Goal: Information Seeking & Learning: Learn about a topic

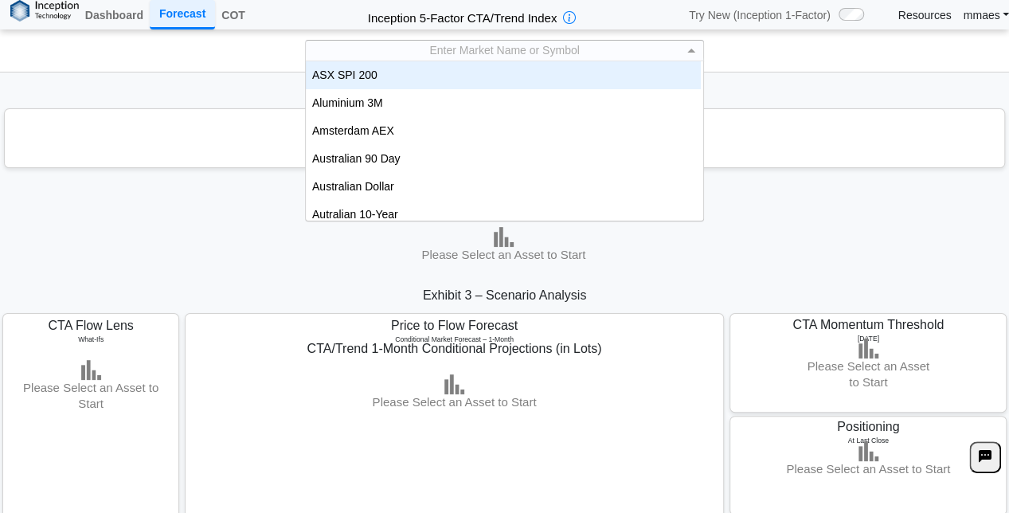
scroll to position [1, 0]
click at [417, 41] on div "Enter Market Name or Symbol" at bounding box center [505, 50] width 398 height 20
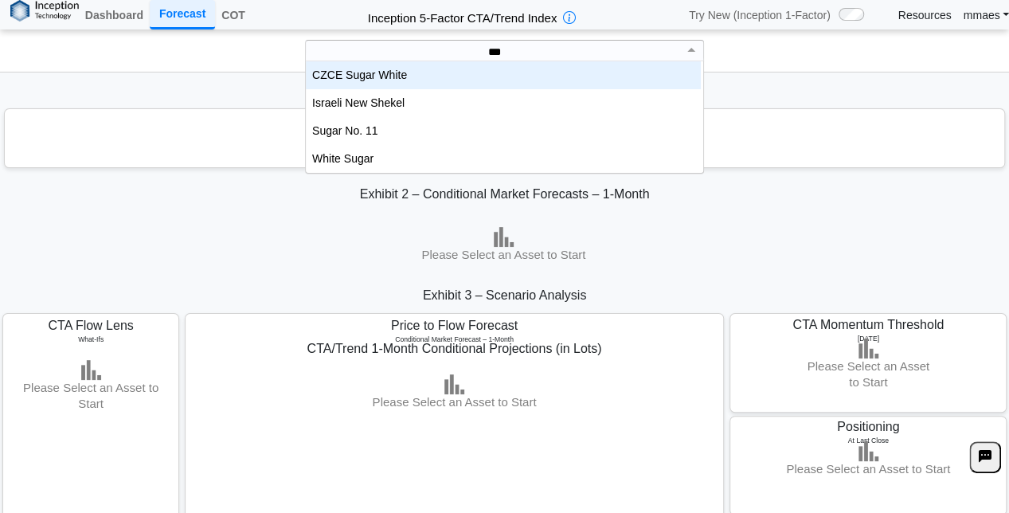
scroll to position [8, 9]
type input "****"
click at [799, 88] on div "Exhibit 1 – Positioning & Net Length" at bounding box center [504, 94] width 1009 height 29
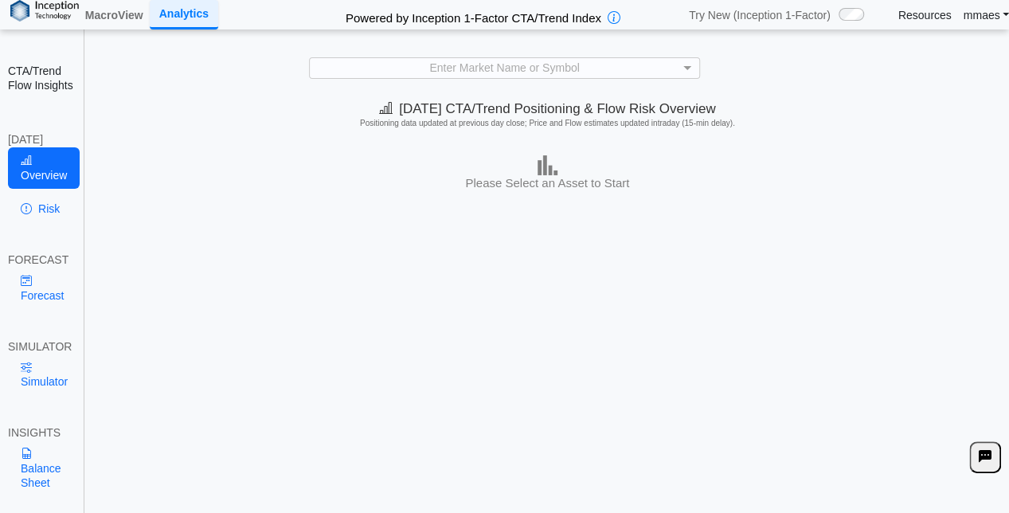
click at [386, 208] on div "[DATE] CTA/Trend Positioning & Flow Risk Overview Positioning data updated at p…" at bounding box center [547, 318] width 923 height 446
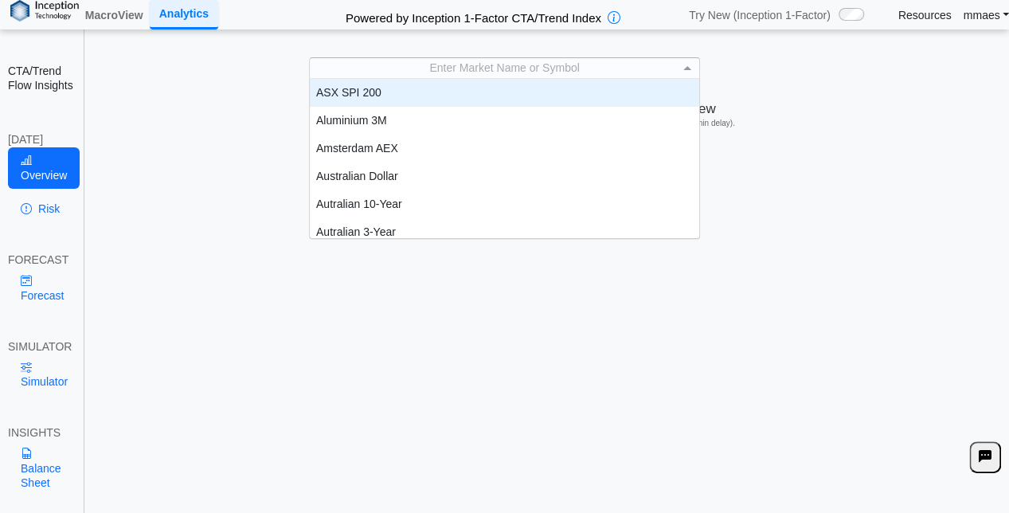
scroll to position [1, 0]
click at [452, 67] on div "Enter Market Name or Symbol" at bounding box center [504, 67] width 389 height 20
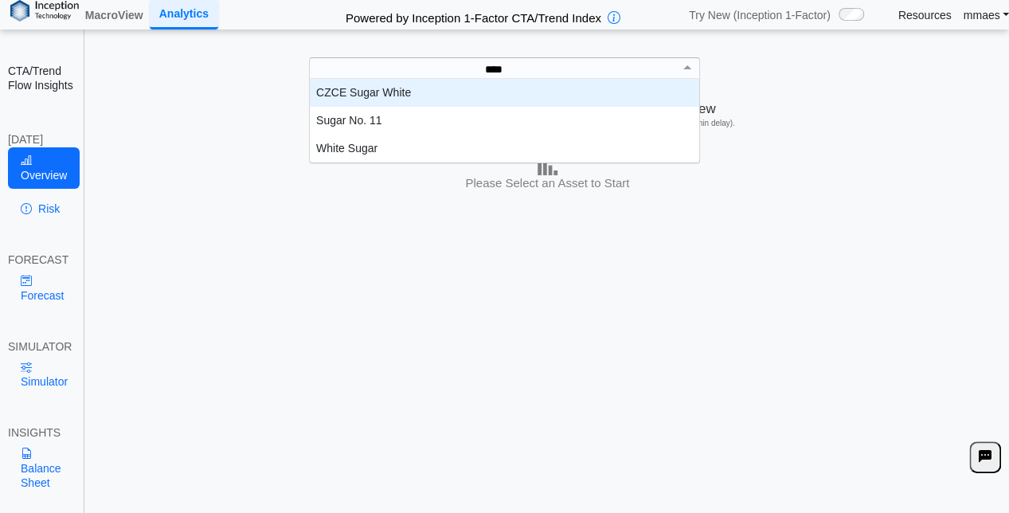
type input "*****"
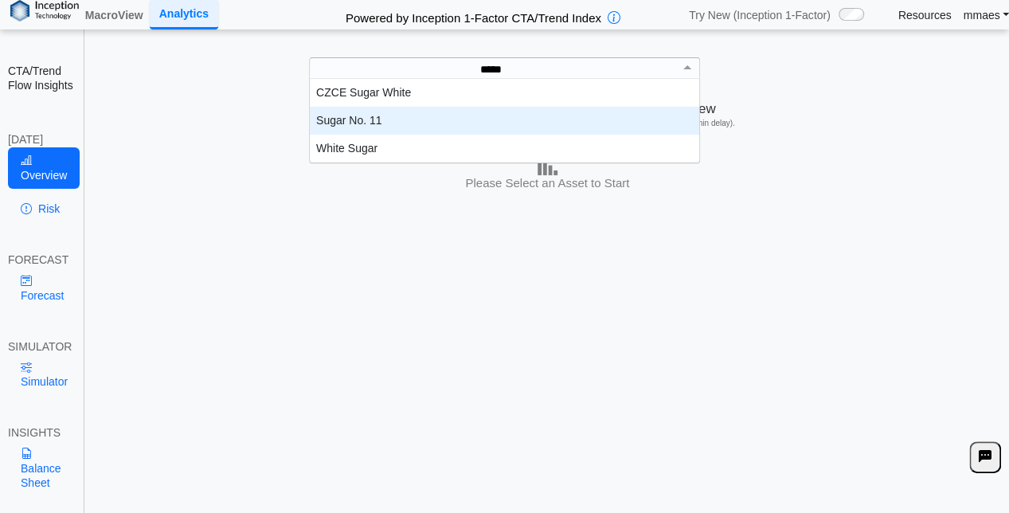
click at [404, 108] on div "Sugar No. 11" at bounding box center [504, 121] width 389 height 28
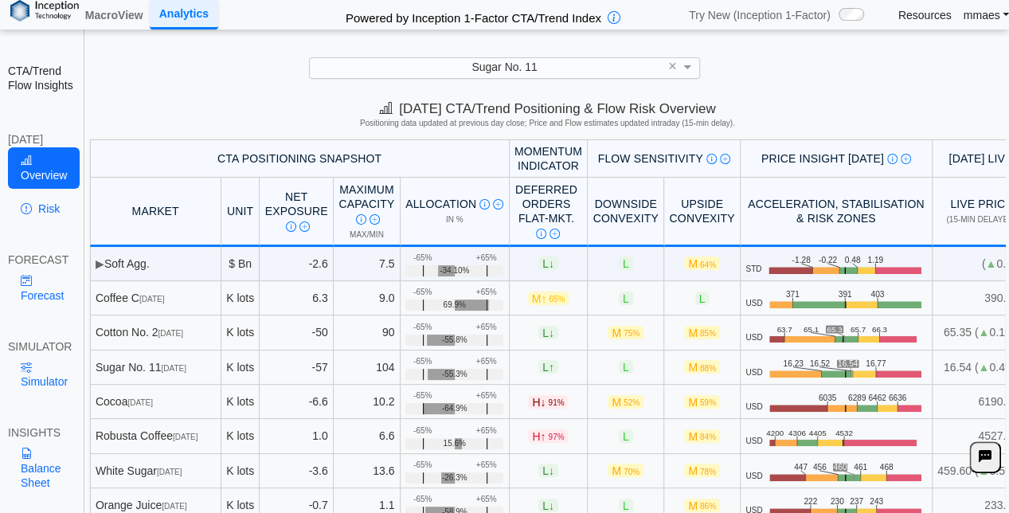
click at [263, 96] on div "[DATE] CTA/Trend Positioning & Flow Risk Overview Positioning data updated at p…" at bounding box center [547, 117] width 923 height 45
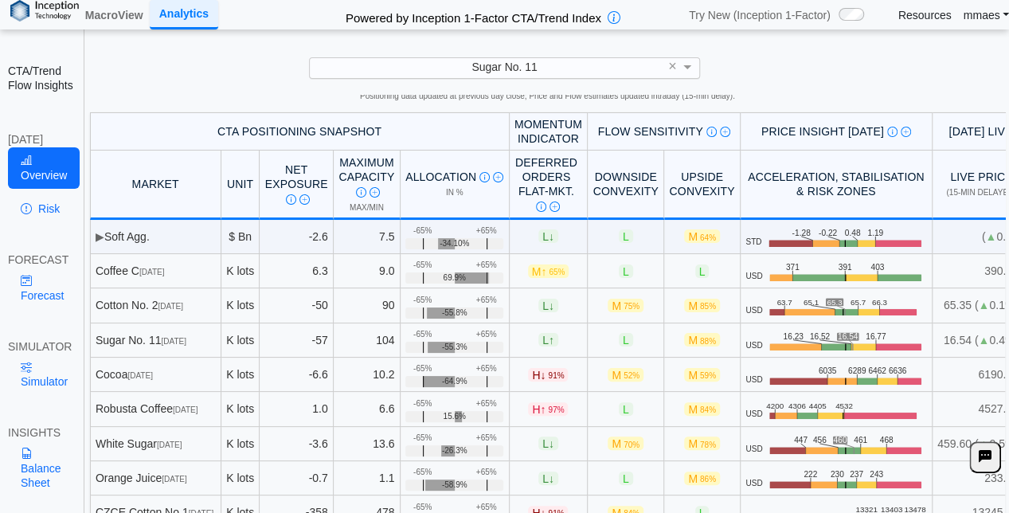
scroll to position [53, 0]
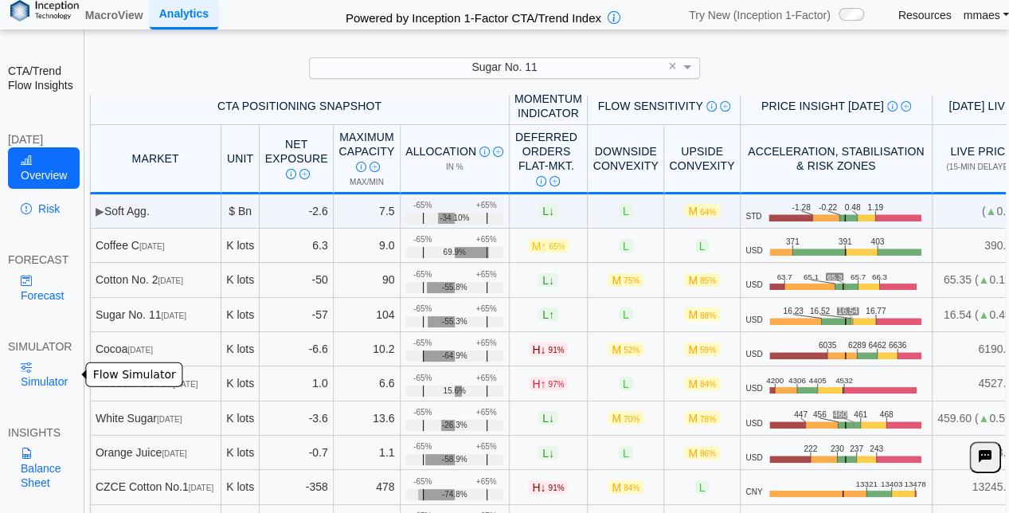
click at [32, 373] on link "Simulator" at bounding box center [44, 373] width 72 height 41
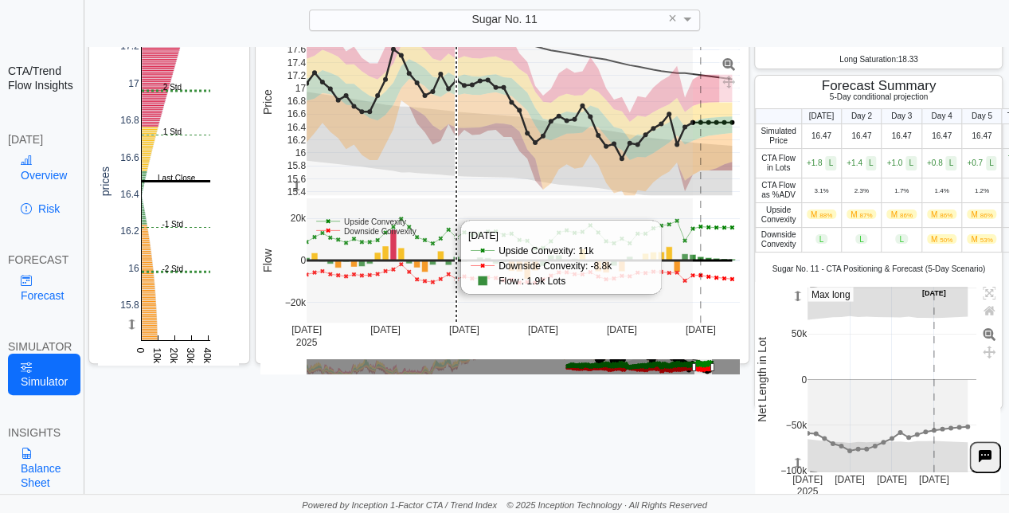
scroll to position [0, 0]
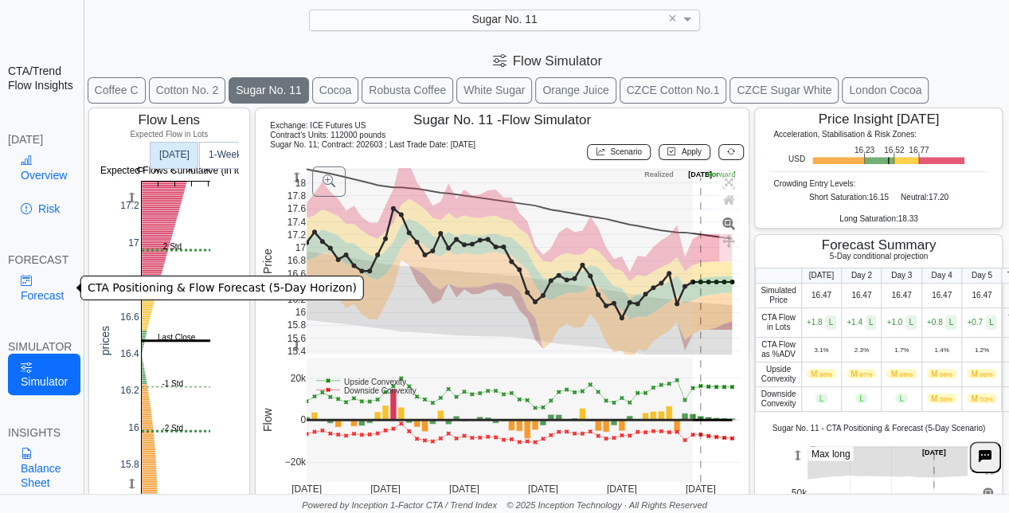
click at [49, 293] on link "Forecast" at bounding box center [42, 287] width 68 height 41
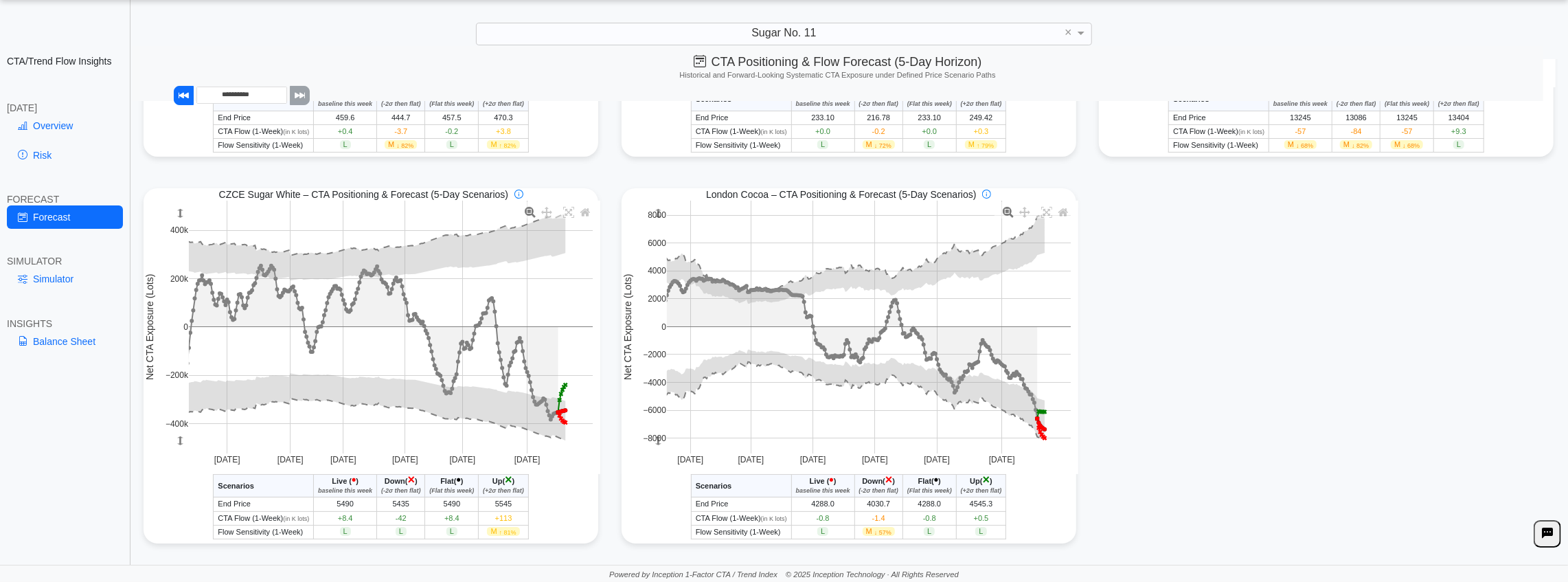
scroll to position [1130, 0]
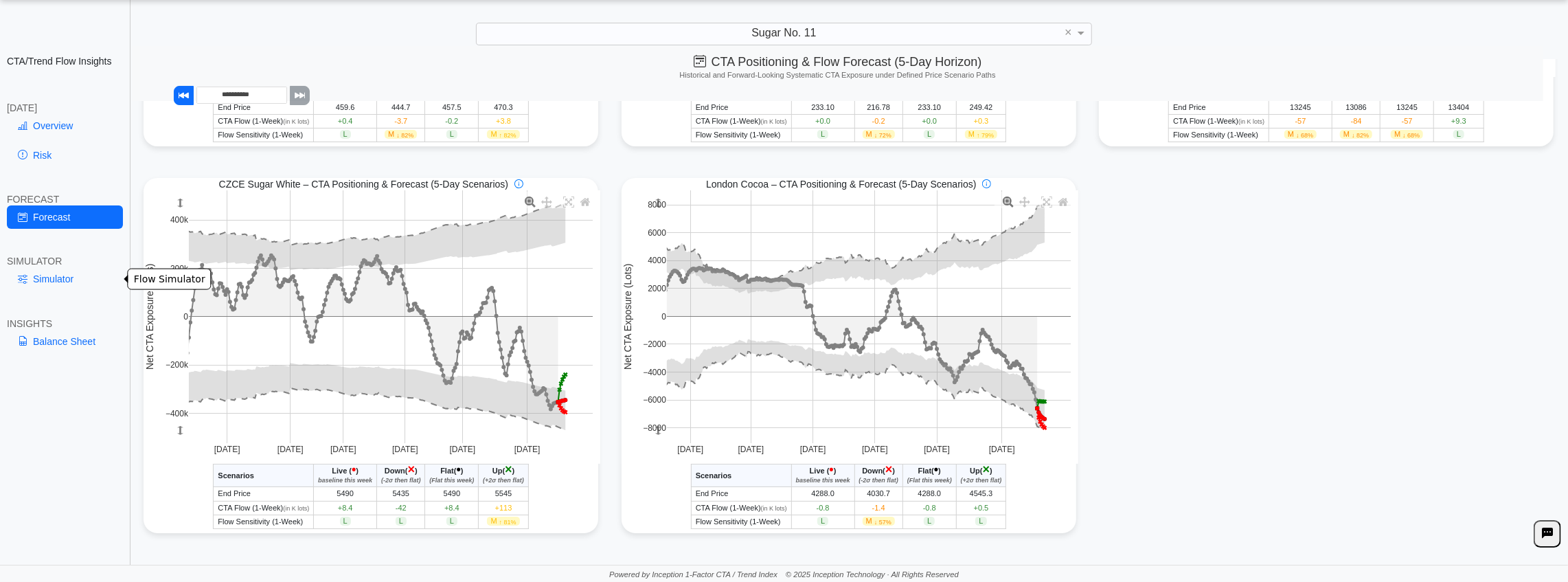
click at [80, 271] on link "Simulator" at bounding box center [65, 279] width 116 height 23
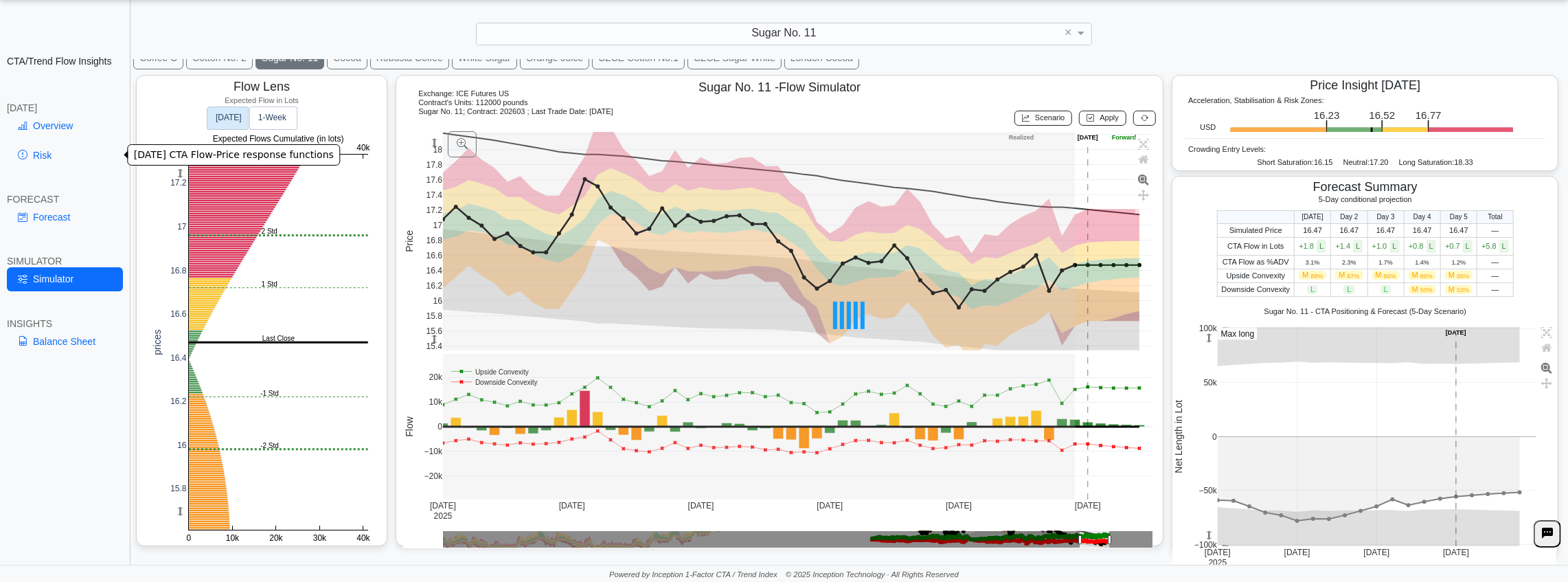
click at [91, 150] on link "Risk" at bounding box center [65, 155] width 116 height 23
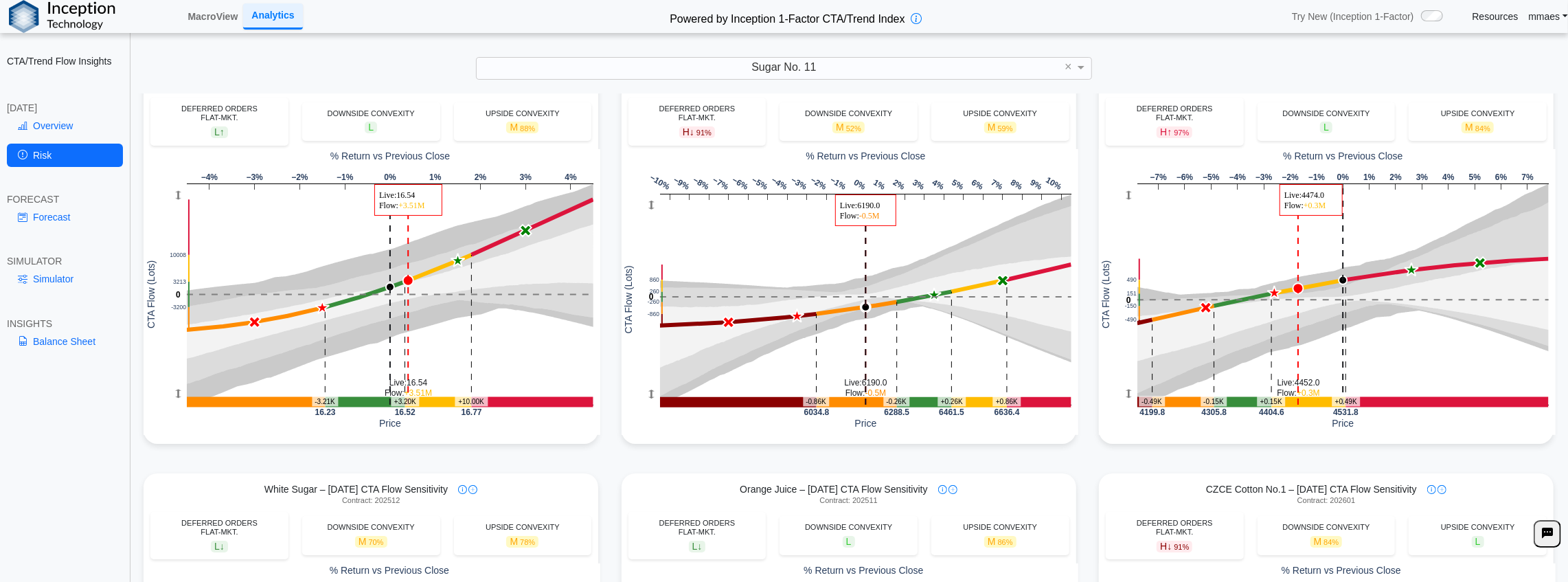
scroll to position [503, 0]
click at [530, 132] on span "88%" at bounding box center [528, 130] width 16 height 9
click at [544, 130] on div "M 88%" at bounding box center [523, 129] width 124 height 12
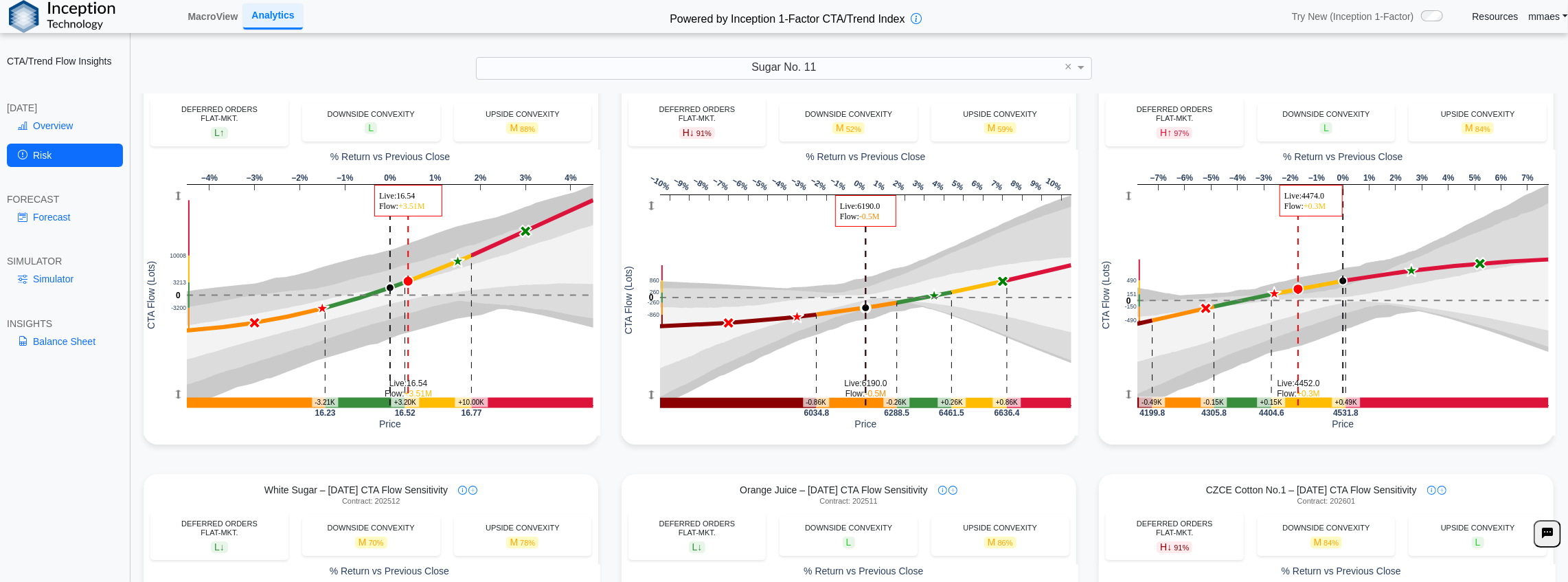
click at [877, 105] on div "DEFERRED ORDERS FLAT-MKT." at bounding box center [1174, 114] width 124 height 18
click at [503, 115] on div "UPSIDE CONVEXITY" at bounding box center [523, 114] width 124 height 9
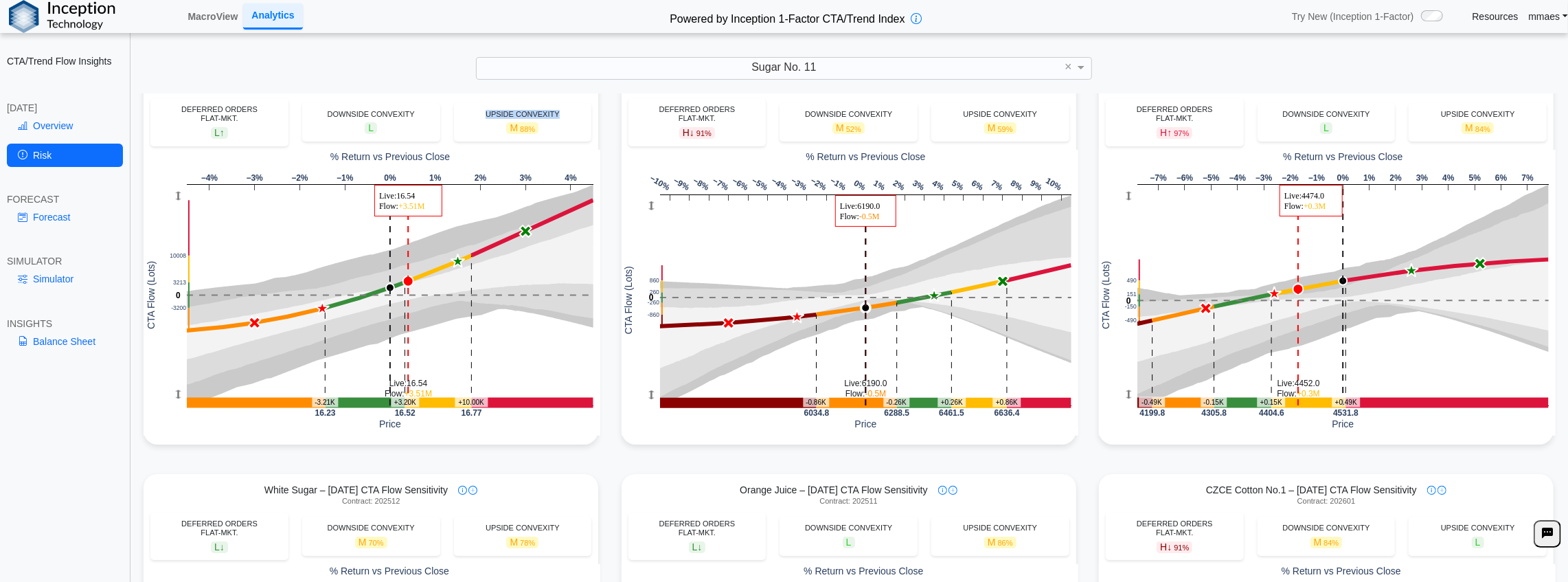
click at [503, 115] on div "UPSIDE CONVEXITY" at bounding box center [523, 114] width 124 height 9
click at [513, 127] on span "M 88%" at bounding box center [522, 129] width 32 height 12
click at [492, 151] on div "−4% −3% −2% −1% 0% 1% 2% 3% 4% -3200 3213 10008 16.23 16.52 16.77 % Return vs P…" at bounding box center [371, 293] width 457 height 285
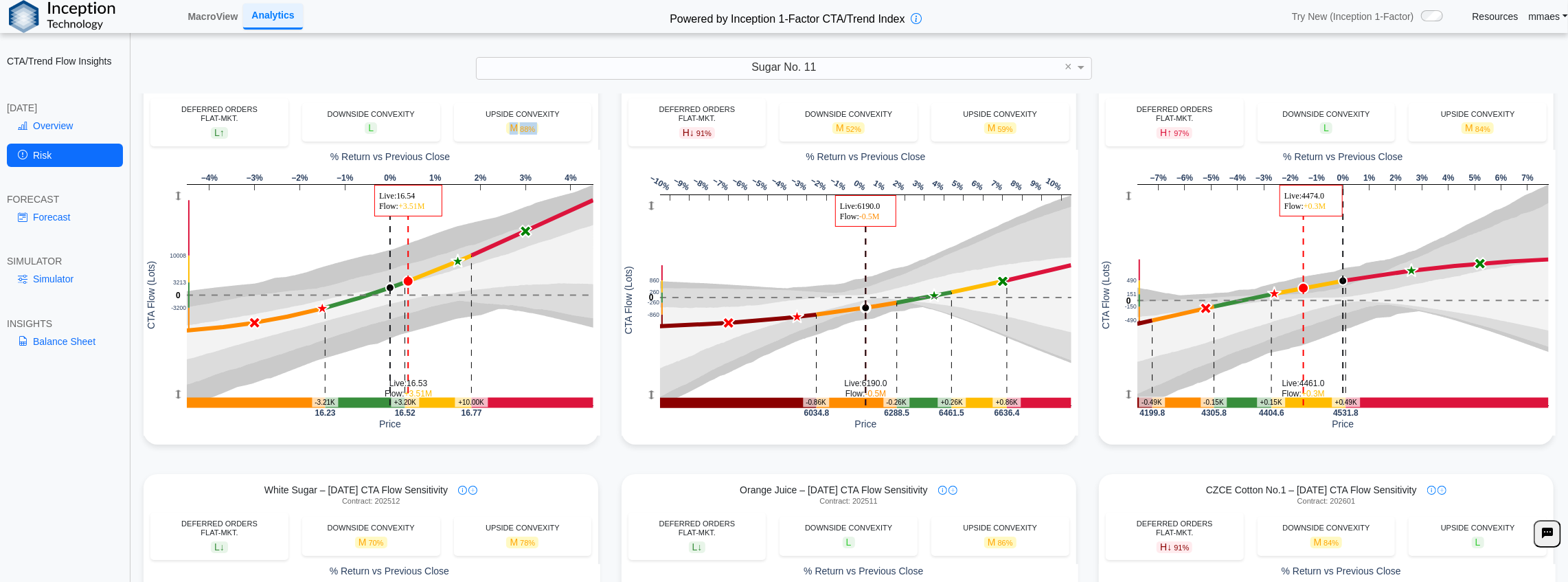
click at [322, 442] on div "Sugar No. 11 – [DATE] CTA Flow Sensitivity Contract: 202603 DEFERRED ORDERS FLA…" at bounding box center [370, 261] width 463 height 401
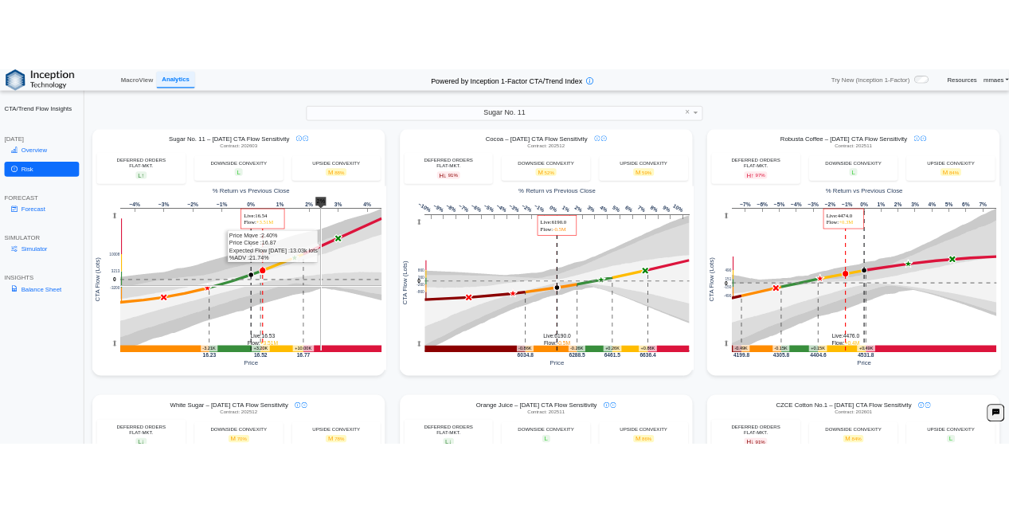
scroll to position [530, 0]
